Goal: Information Seeking & Learning: Understand process/instructions

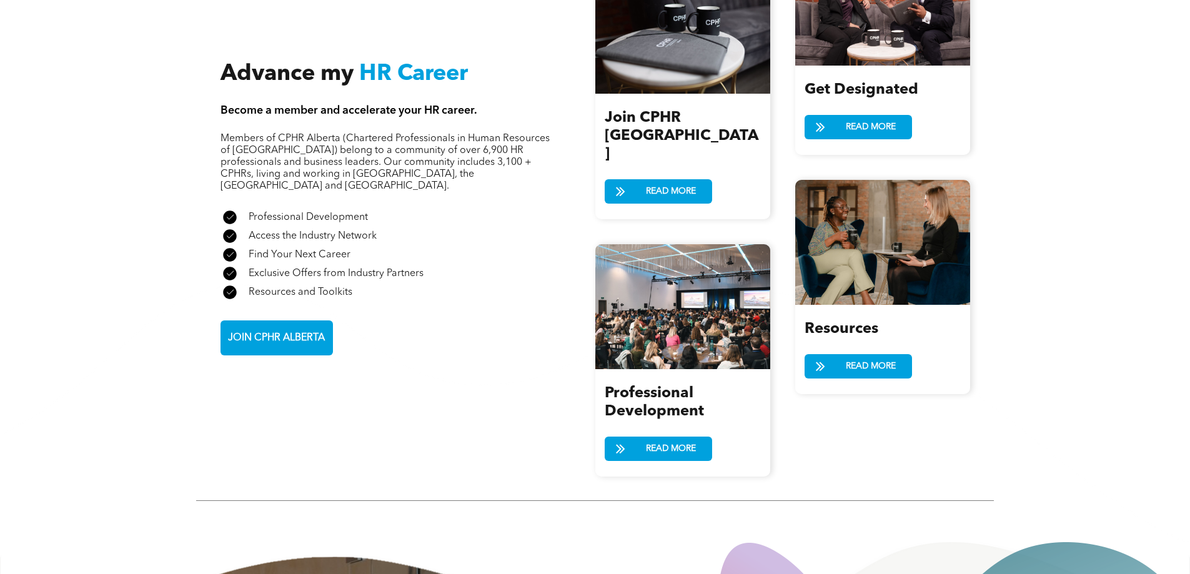
scroll to position [1562, 0]
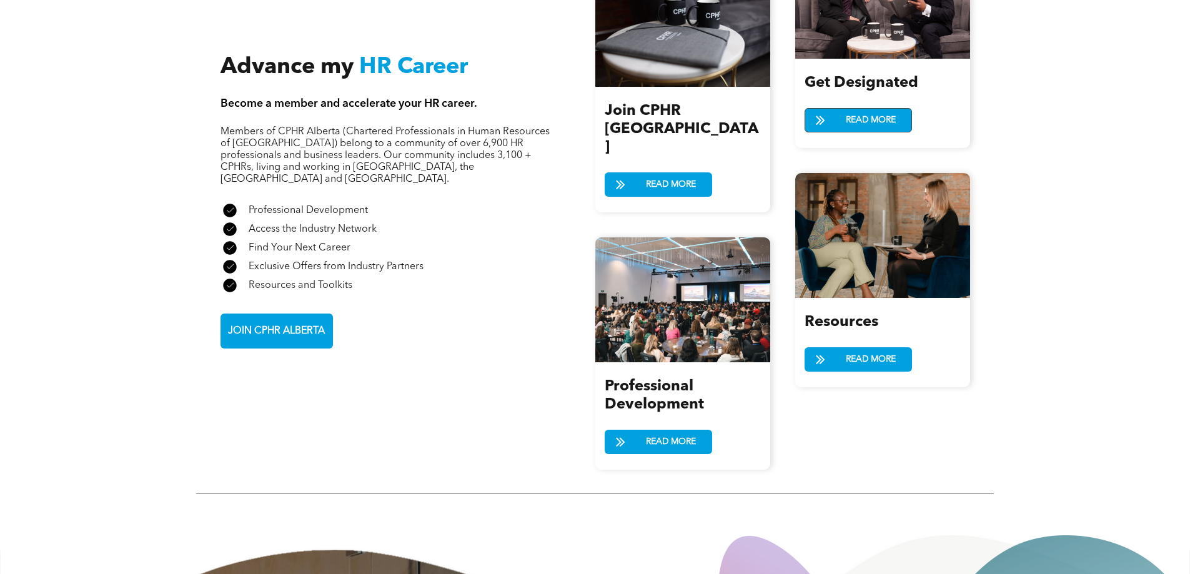
click at [830, 112] on span at bounding box center [820, 121] width 31 height 18
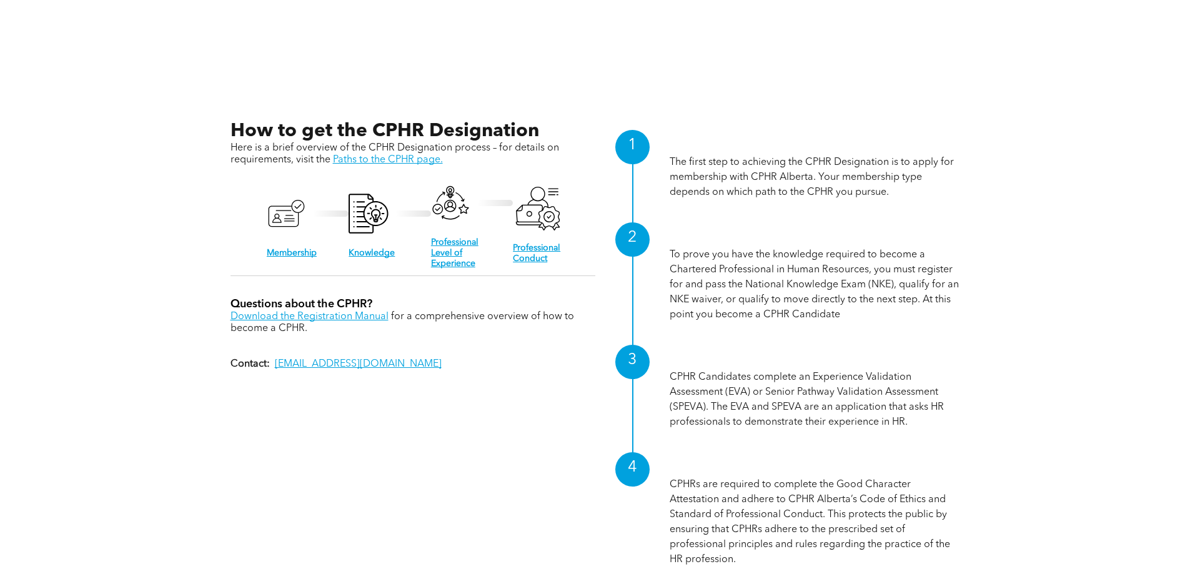
scroll to position [1375, 0]
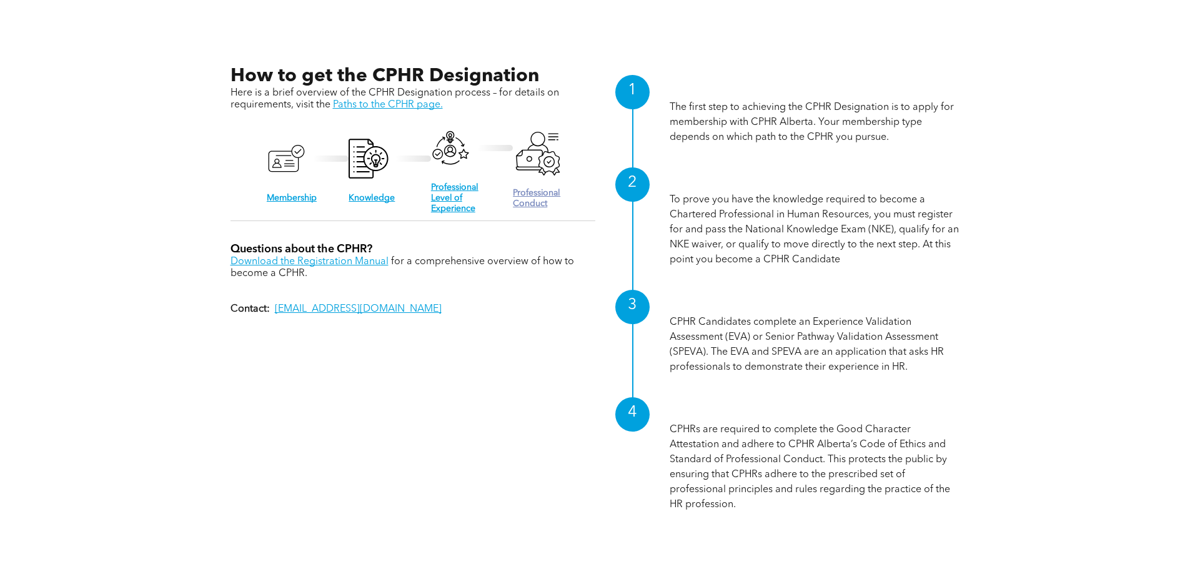
click at [536, 189] on link "Professional Conduct" at bounding box center [536, 198] width 47 height 19
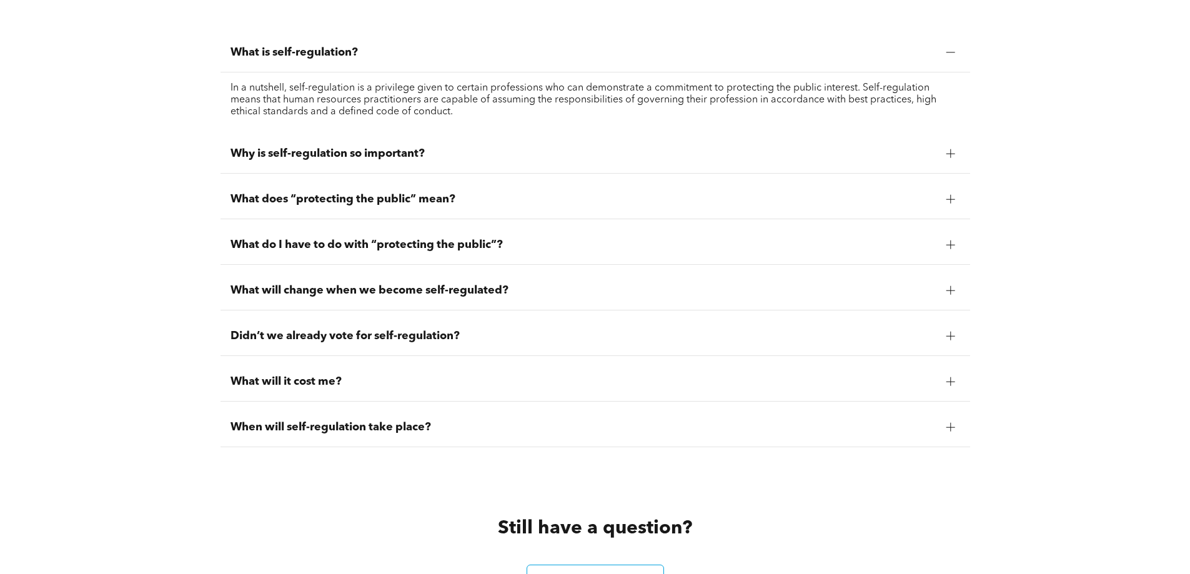
scroll to position [1125, 0]
click at [640, 270] on div "What will change when we become self-regulated?" at bounding box center [596, 289] width 750 height 39
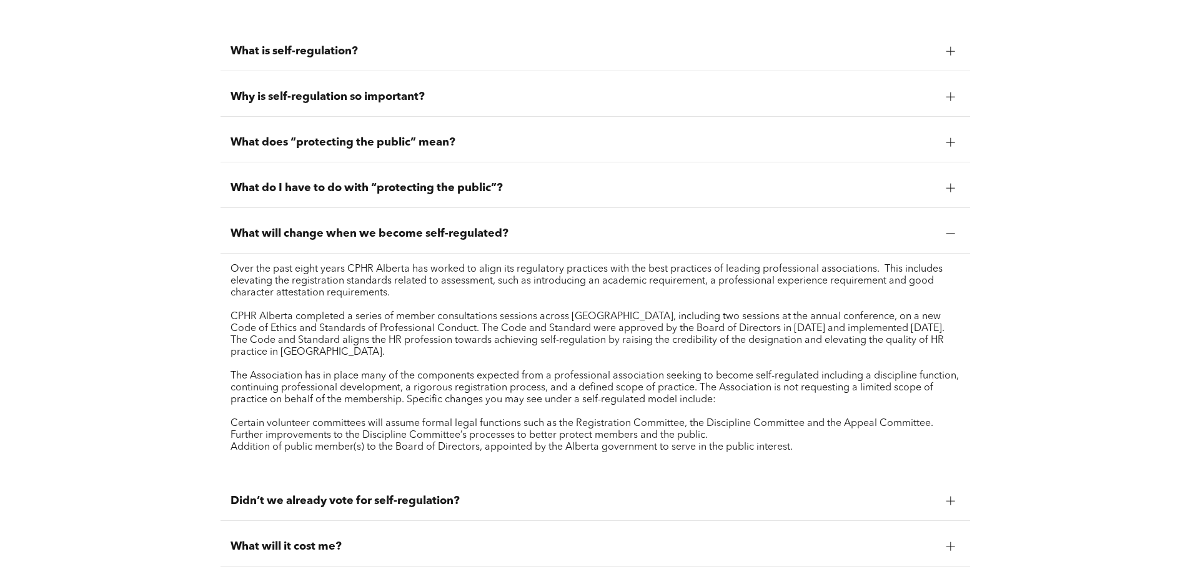
click at [634, 214] on div "What will change when we become self-regulated?" at bounding box center [596, 233] width 750 height 39
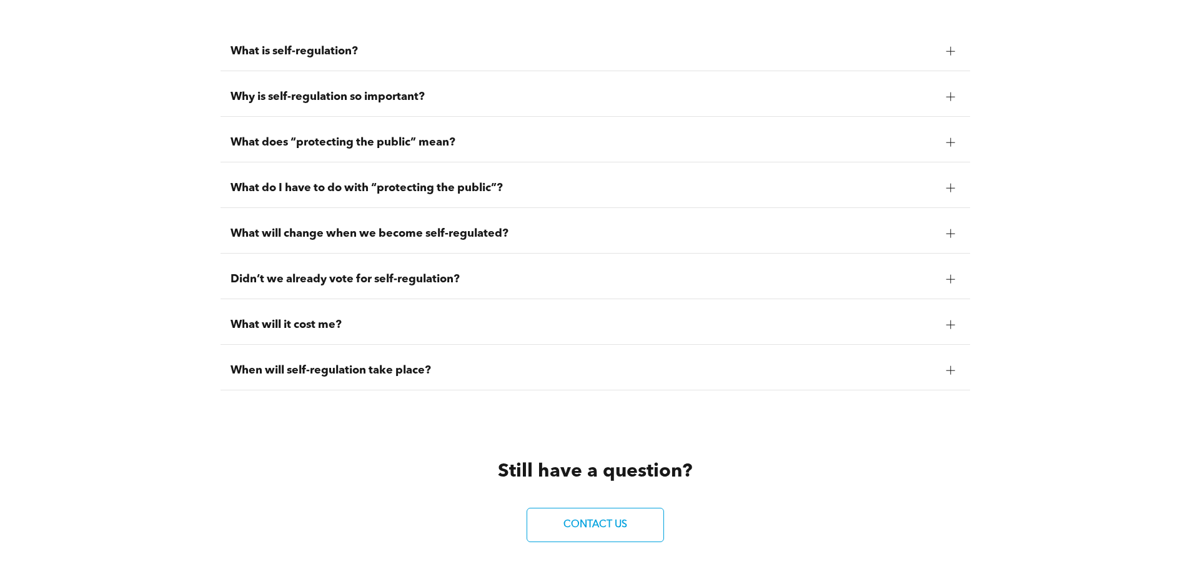
click at [527, 52] on div "What is self-regulation?" at bounding box center [596, 51] width 750 height 39
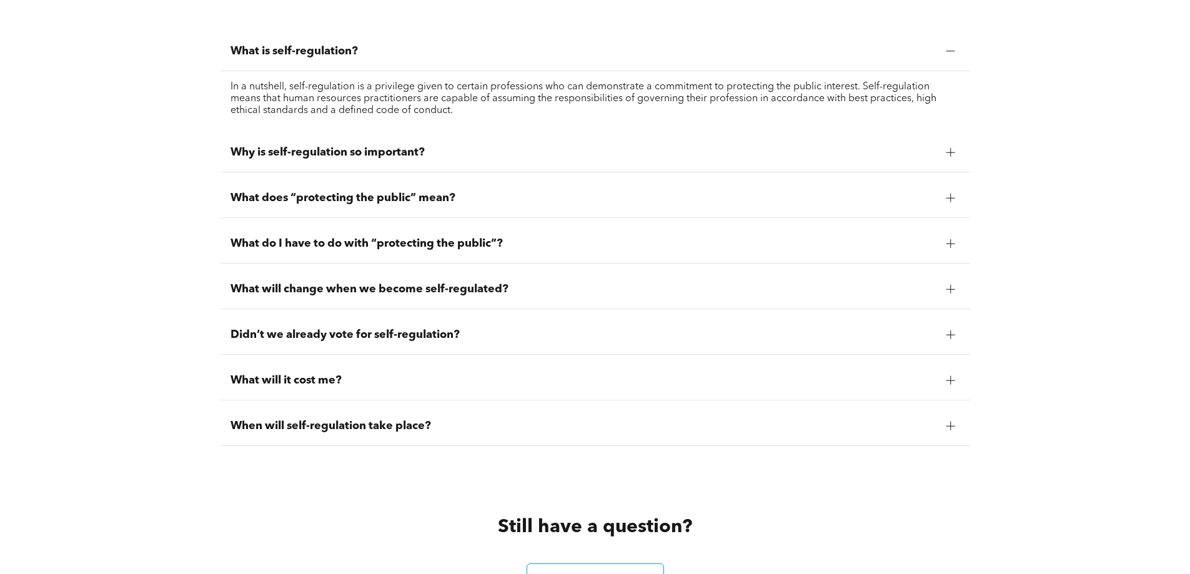
click at [417, 47] on div "What is self-regulation?" at bounding box center [596, 51] width 750 height 39
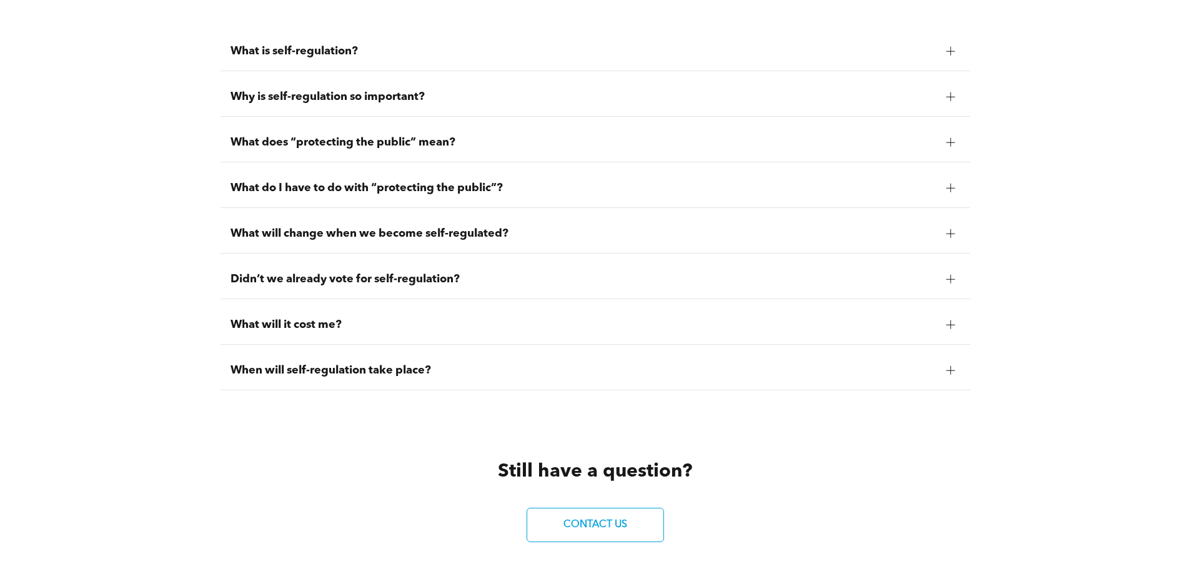
click at [411, 306] on div "What will it cost me?" at bounding box center [596, 325] width 750 height 39
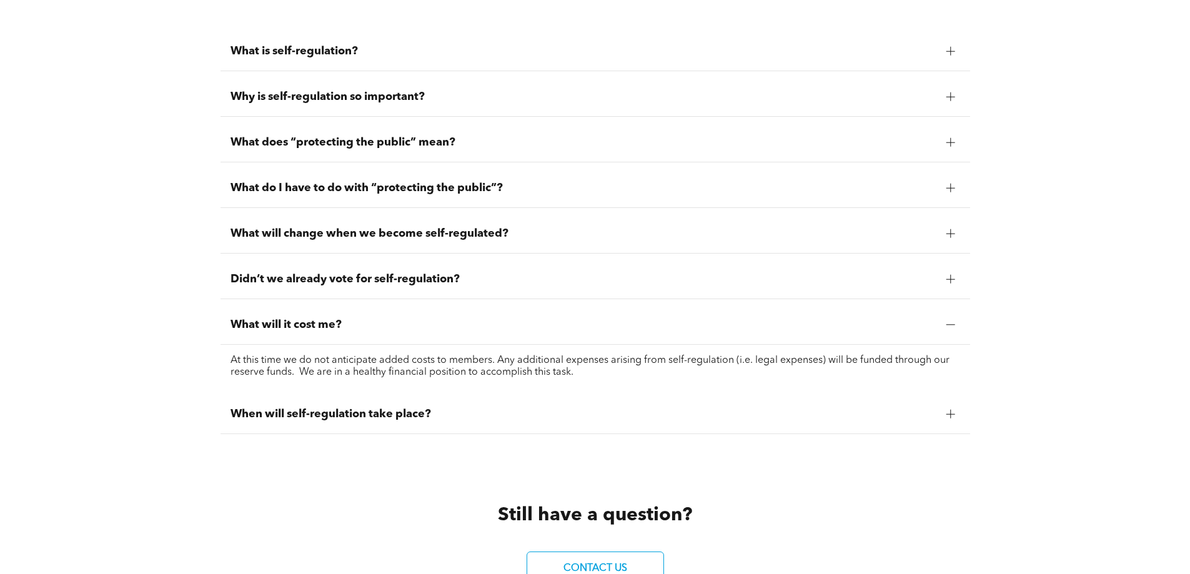
click at [411, 306] on div "What will it cost me?" at bounding box center [596, 325] width 750 height 39
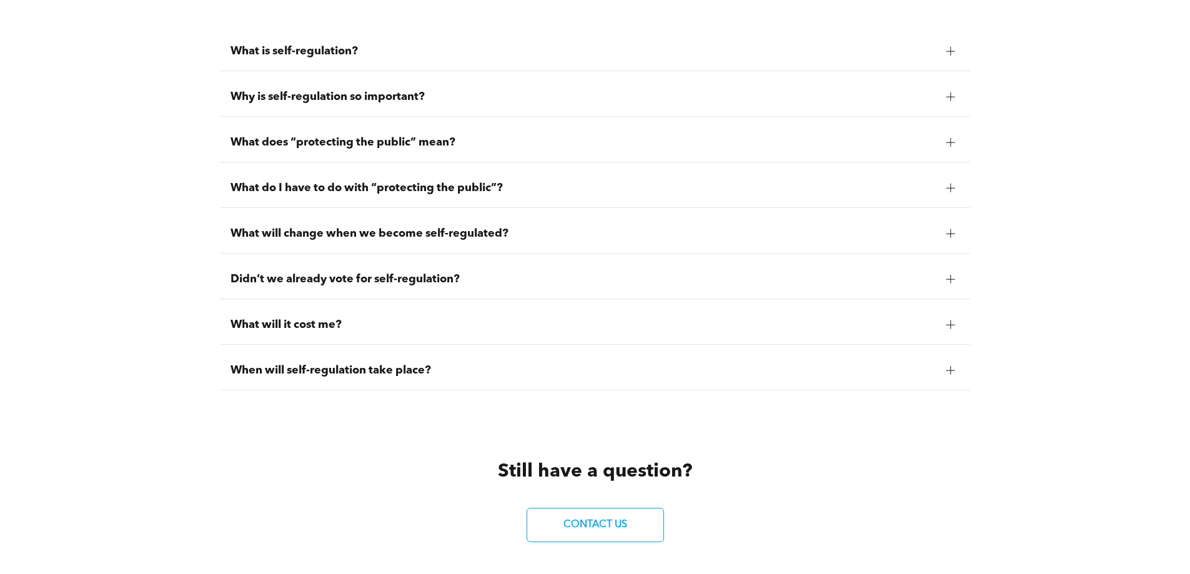
click at [426, 365] on div "When will self-regulation take place?" at bounding box center [596, 370] width 750 height 39
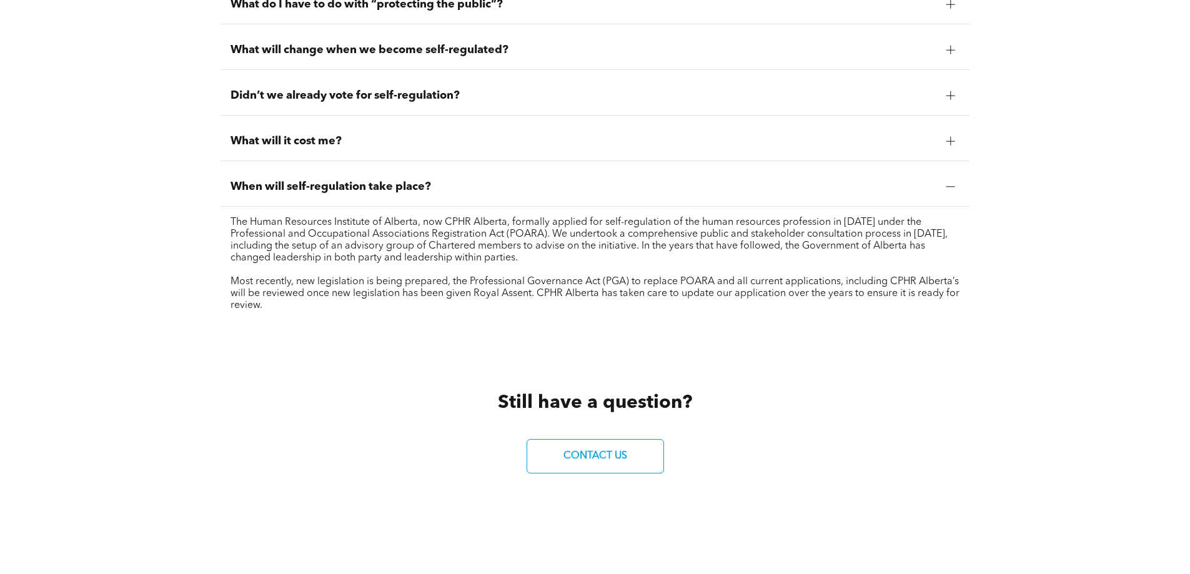
scroll to position [1258, 0]
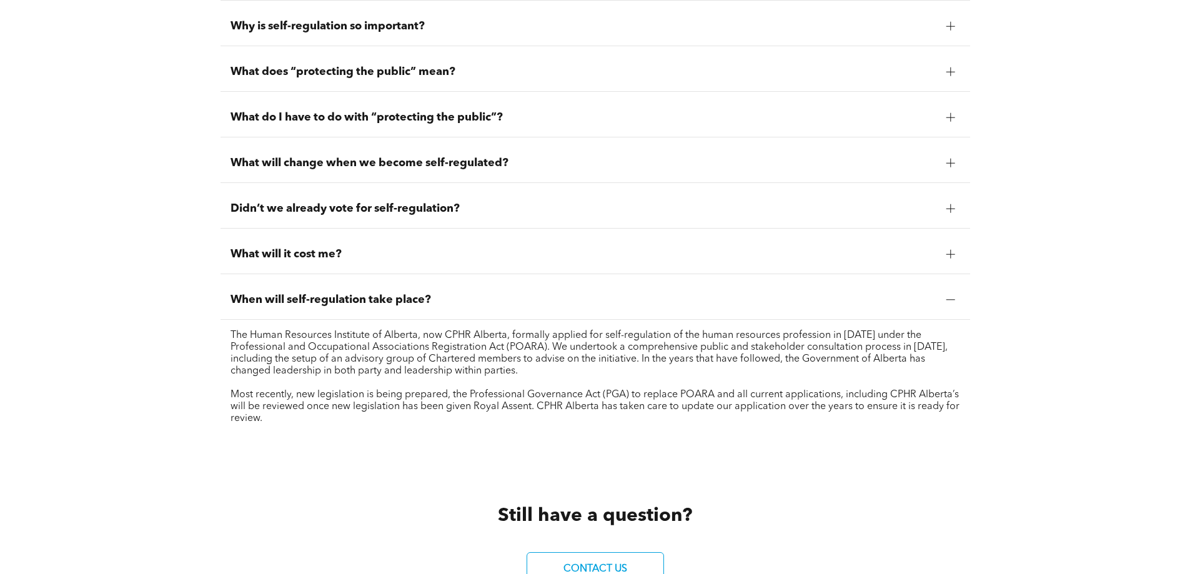
click at [492, 294] on div "When will self-regulation take place?" at bounding box center [596, 300] width 750 height 39
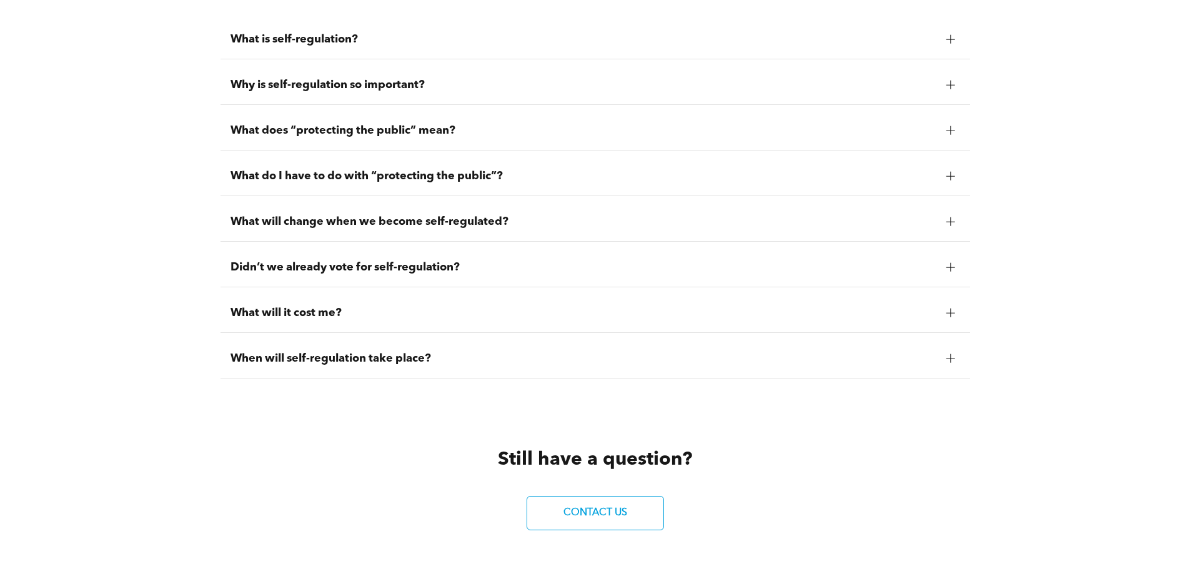
scroll to position [1133, 0]
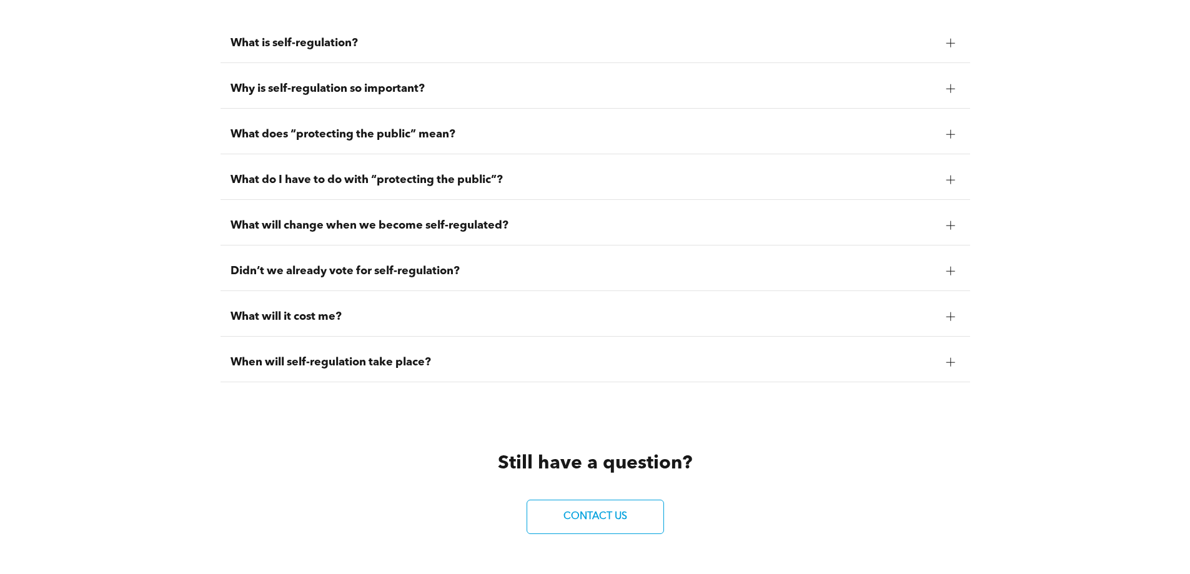
click at [455, 264] on span "Didn’t we already vote for self-regulation?" at bounding box center [584, 271] width 706 height 14
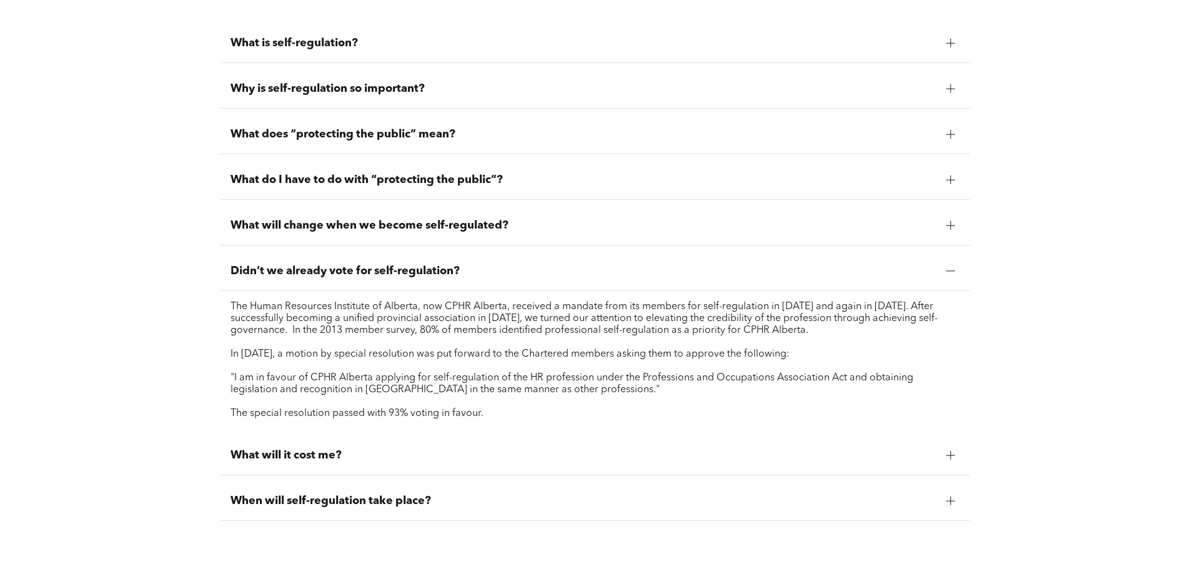
click at [455, 264] on span "Didn’t we already vote for self-regulation?" at bounding box center [584, 271] width 706 height 14
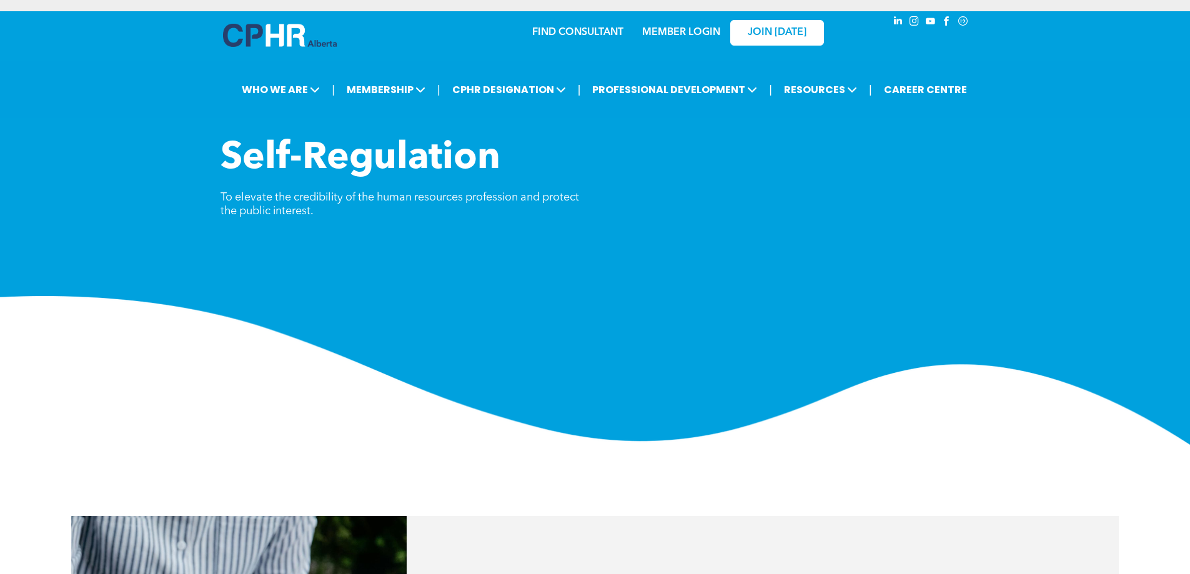
scroll to position [0, 0]
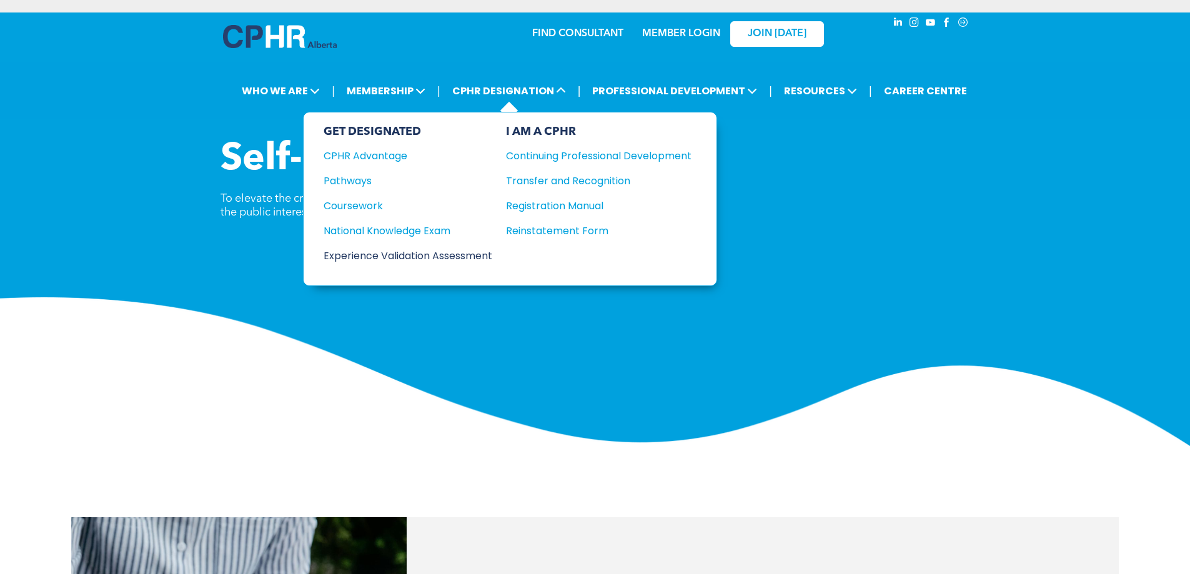
click at [377, 248] on div "Experience Validation Assessment" at bounding box center [400, 256] width 152 height 16
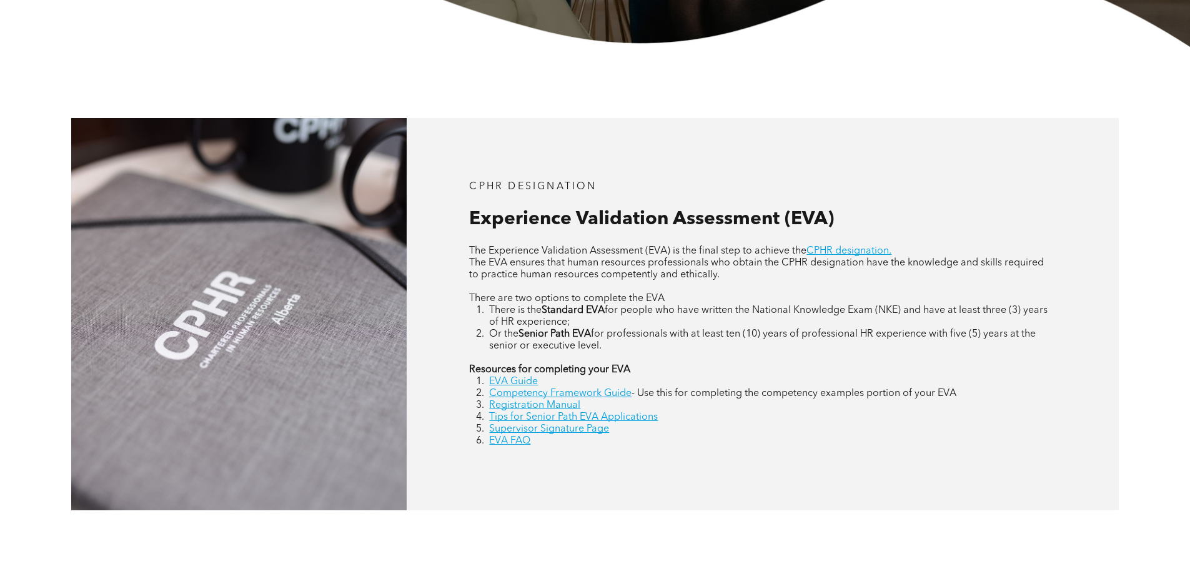
scroll to position [500, 0]
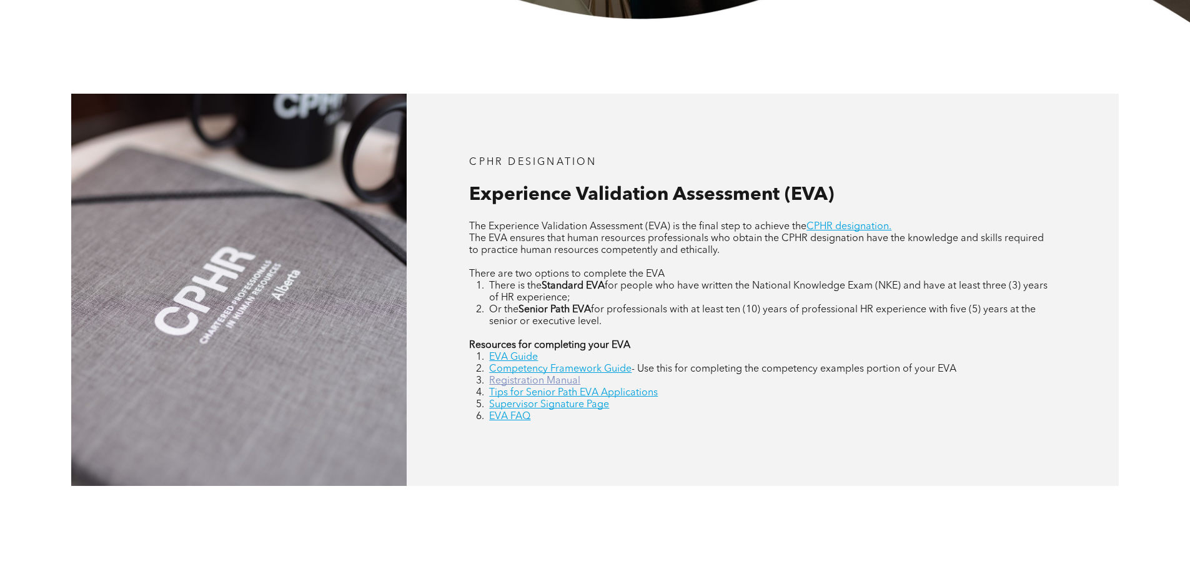
click at [564, 376] on link "Registration Manual" at bounding box center [534, 381] width 91 height 10
